Goal: Check status: Verify the current state of an ongoing process or item

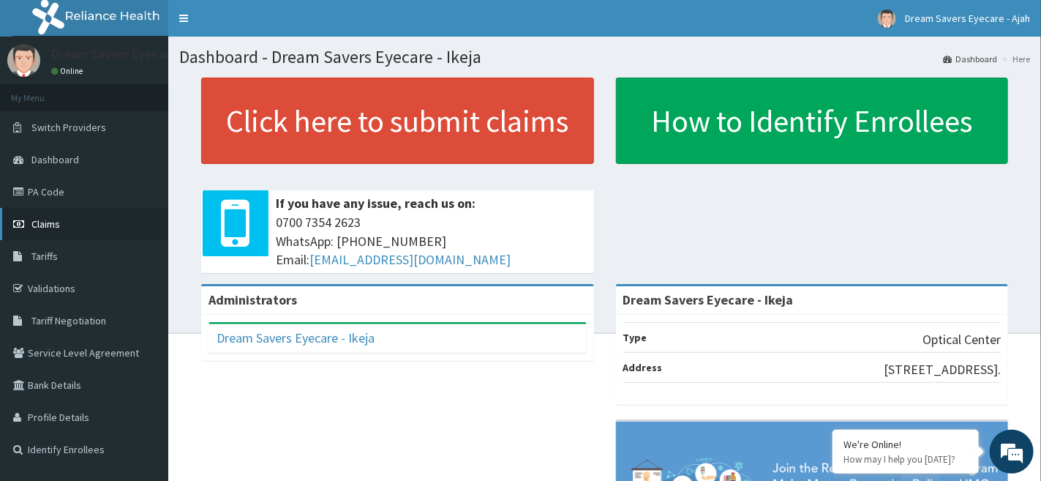
click at [43, 218] on span "Claims" at bounding box center [45, 223] width 29 height 13
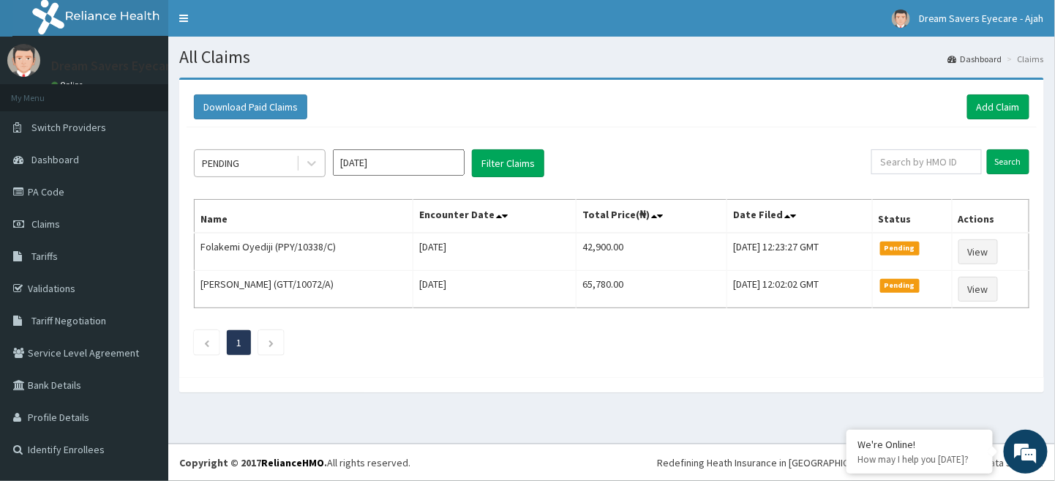
click at [232, 158] on div "PENDING" at bounding box center [220, 163] width 37 height 15
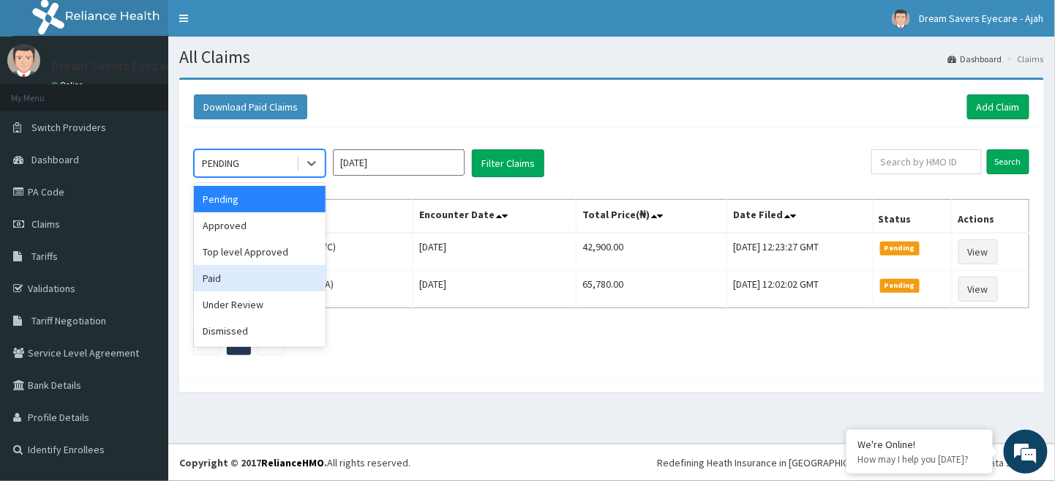
click at [236, 275] on div "Paid" at bounding box center [260, 278] width 132 height 26
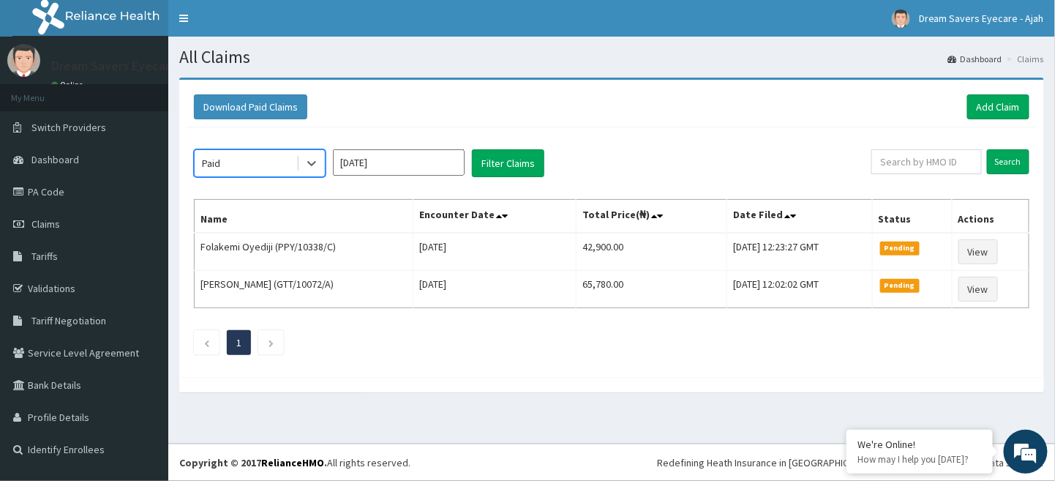
click at [408, 168] on input "Oct 2025" at bounding box center [399, 162] width 132 height 26
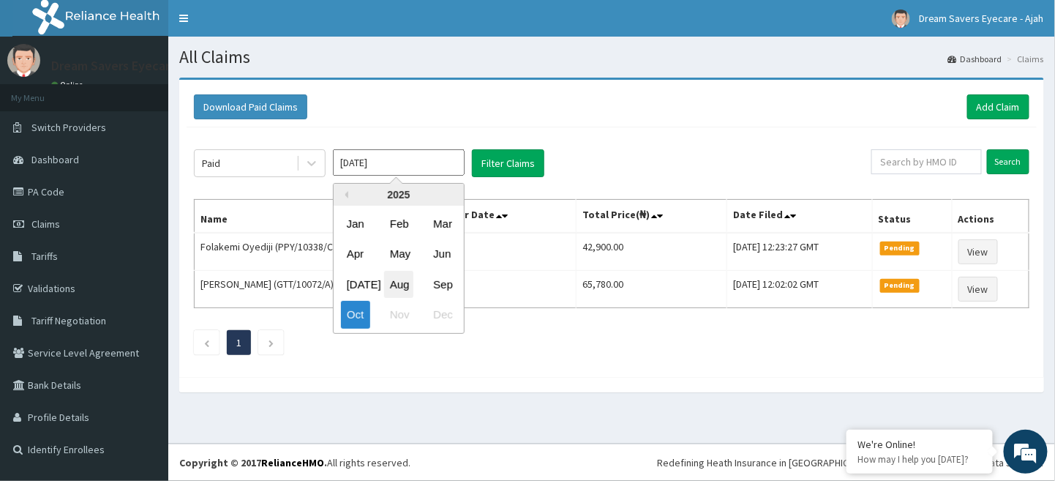
click at [397, 278] on div "Aug" at bounding box center [398, 284] width 29 height 27
type input "Aug 2025"
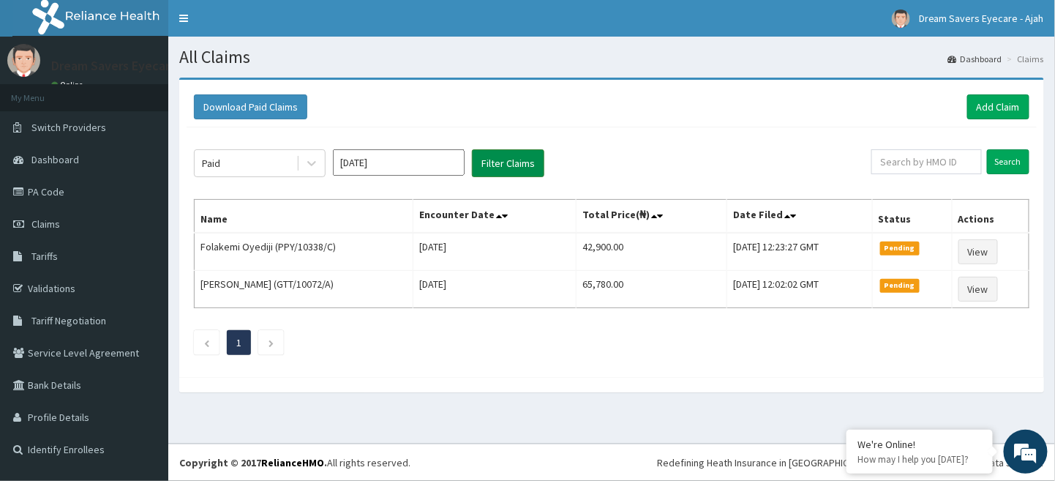
click at [495, 172] on button "Filter Claims" at bounding box center [508, 163] width 72 height 28
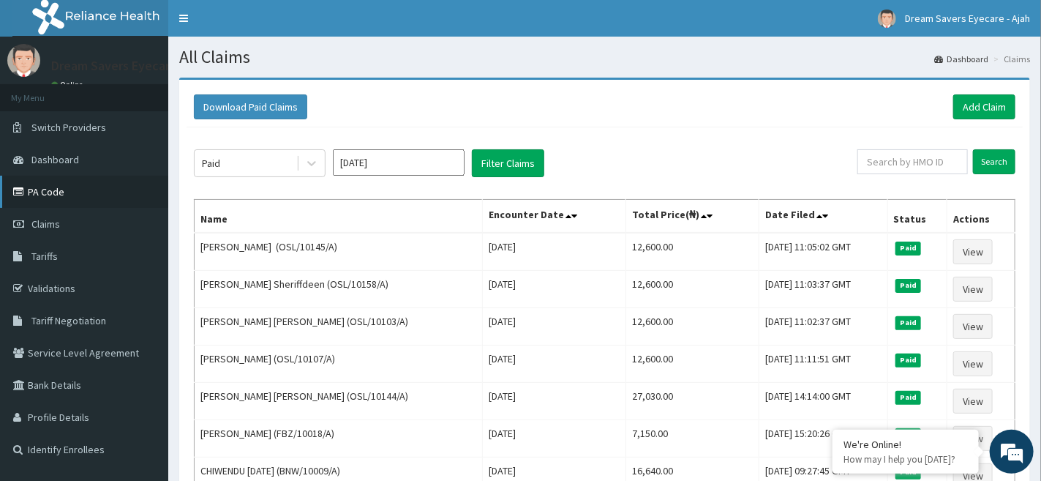
click at [46, 187] on link "PA Code" at bounding box center [84, 192] width 168 height 32
